Goal: Navigation & Orientation: Go to known website

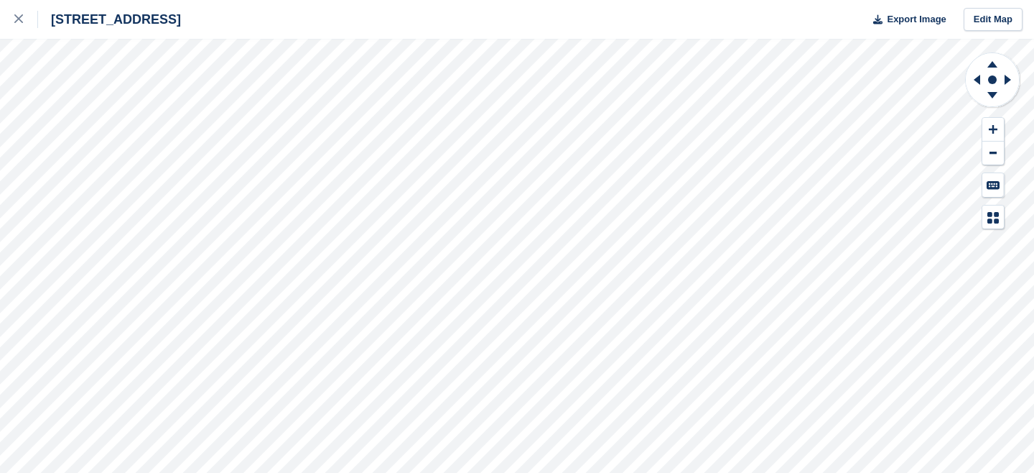
click at [20, 16] on icon at bounding box center [18, 18] width 9 height 9
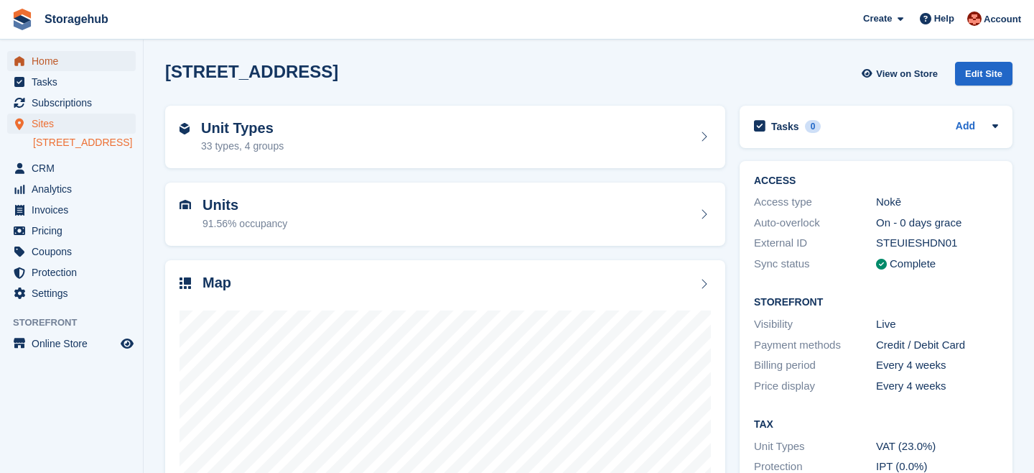
click at [80, 67] on span "Home" at bounding box center [75, 61] width 86 height 20
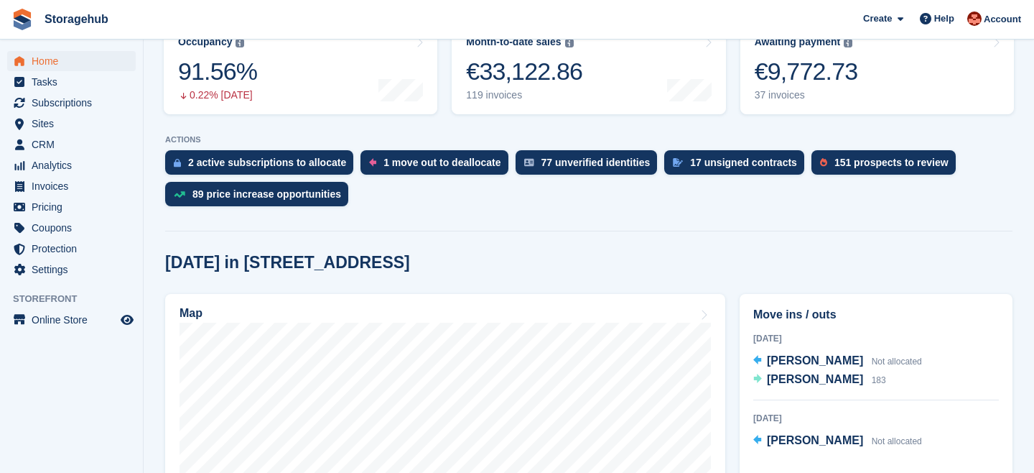
scroll to position [203, 0]
